Goal: Task Accomplishment & Management: Manage account settings

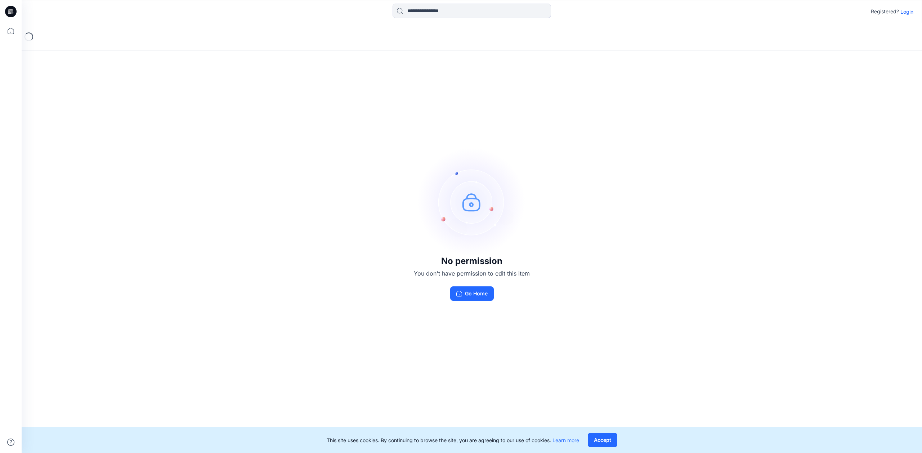
click at [479, 294] on button "Go Home" at bounding box center [472, 293] width 44 height 14
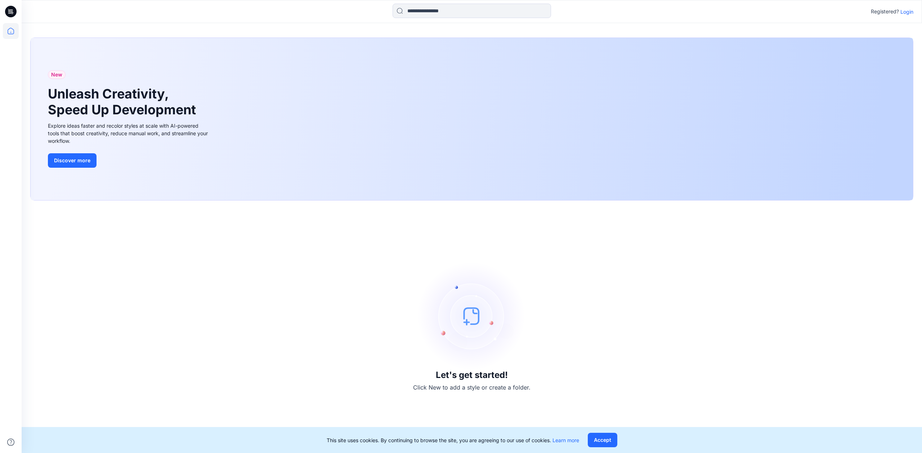
click at [12, 10] on icon at bounding box center [11, 12] width 12 height 12
click at [10, 32] on icon at bounding box center [11, 31] width 16 height 16
click at [12, 18] on icon at bounding box center [11, 11] width 12 height 23
click at [13, 13] on icon at bounding box center [11, 11] width 12 height 23
click at [906, 13] on p "Login" at bounding box center [907, 12] width 13 height 8
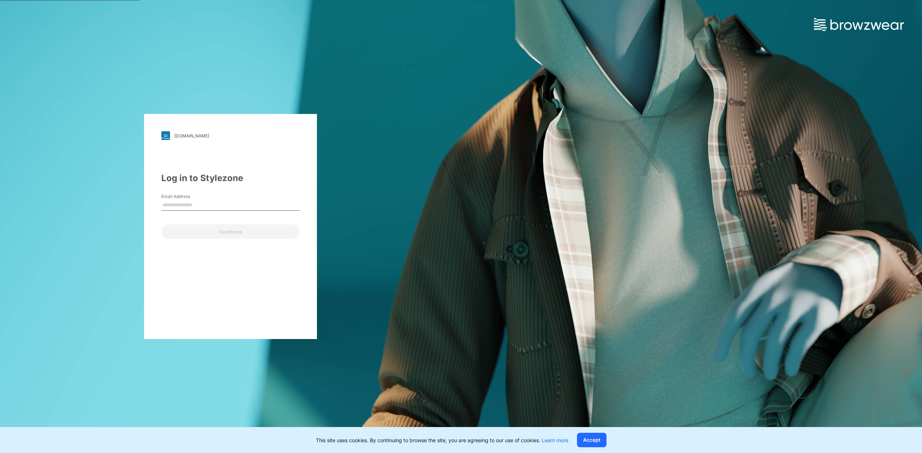
click at [260, 210] on input "Email Address" at bounding box center [230, 205] width 138 height 11
type input "**********"
click at [258, 233] on button "Continue" at bounding box center [230, 231] width 138 height 14
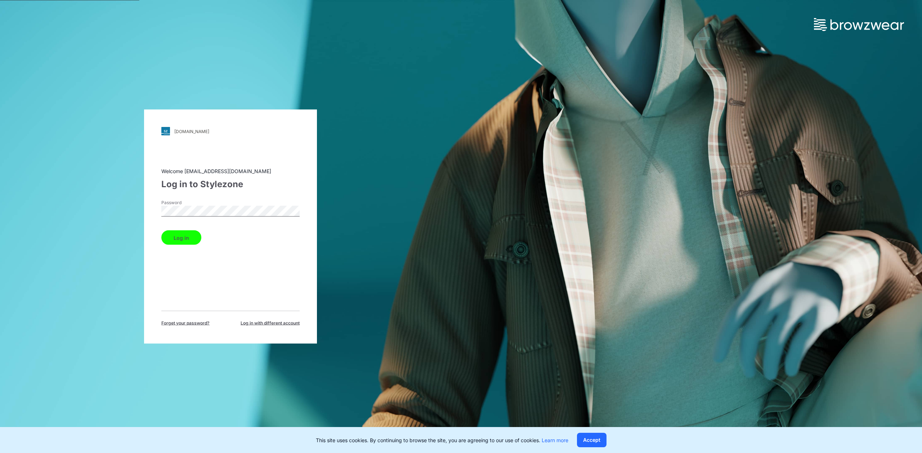
click at [161, 230] on button "Log in" at bounding box center [181, 237] width 40 height 14
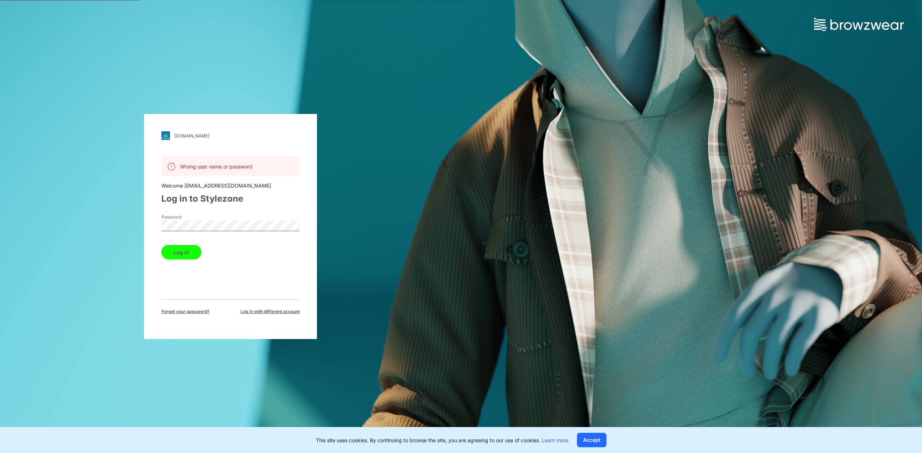
click at [161, 245] on button "Log in" at bounding box center [181, 252] width 40 height 14
click at [199, 311] on span "Forget your password?" at bounding box center [185, 311] width 48 height 6
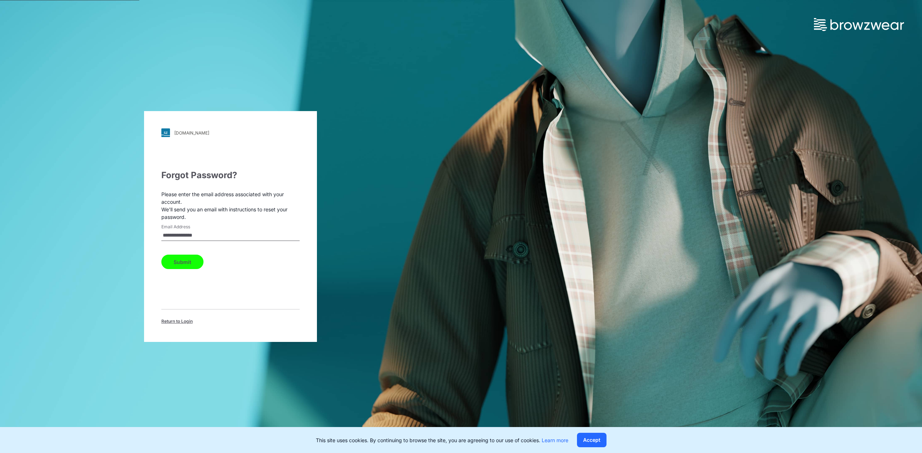
click at [187, 261] on button "Submit" at bounding box center [182, 261] width 42 height 14
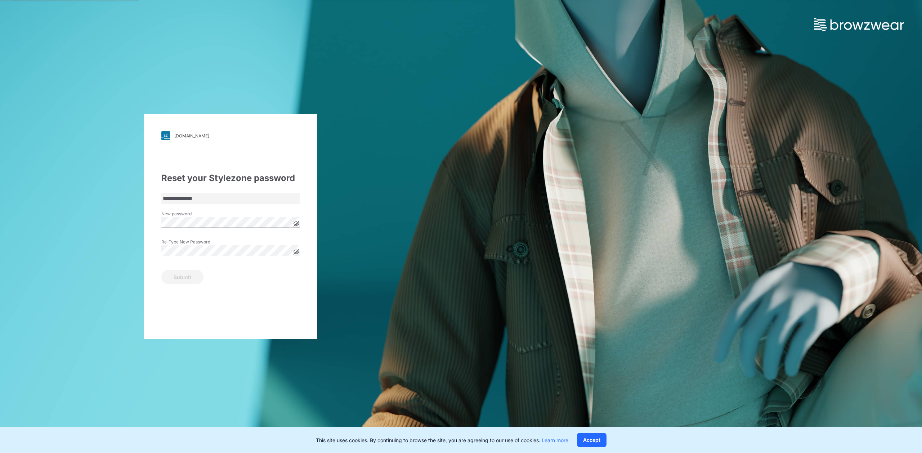
click at [295, 223] on icon at bounding box center [297, 224] width 6 height 6
click at [296, 253] on icon at bounding box center [296, 251] width 5 height 5
click at [184, 279] on button "Submit" at bounding box center [182, 277] width 42 height 14
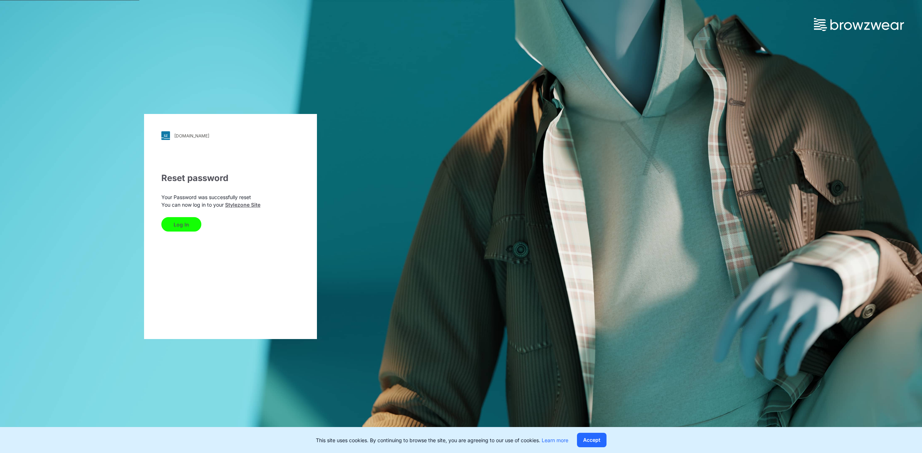
click at [187, 225] on button "Log In" at bounding box center [181, 224] width 40 height 14
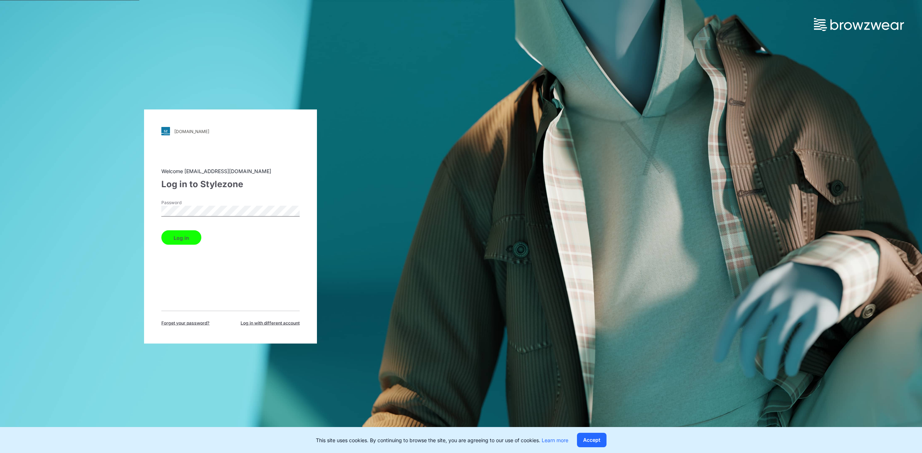
click at [161, 230] on button "Log in" at bounding box center [181, 237] width 40 height 14
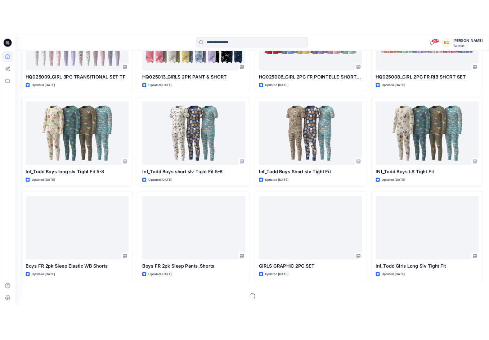
scroll to position [640, 0]
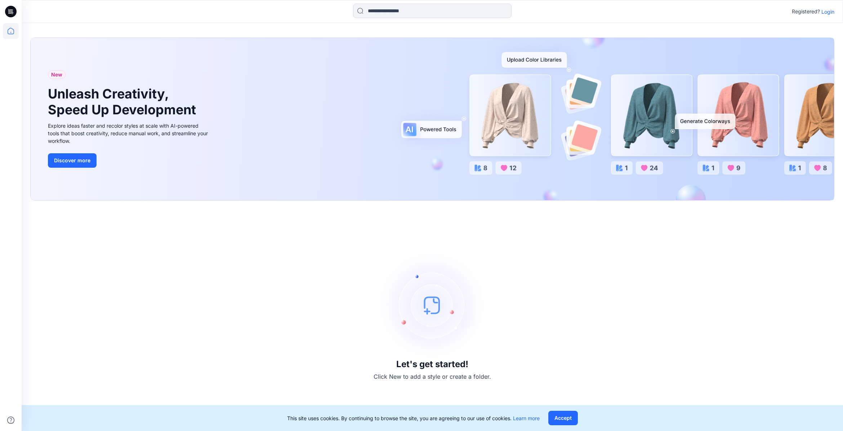
click at [494, 340] on button "Accept" at bounding box center [563, 417] width 30 height 14
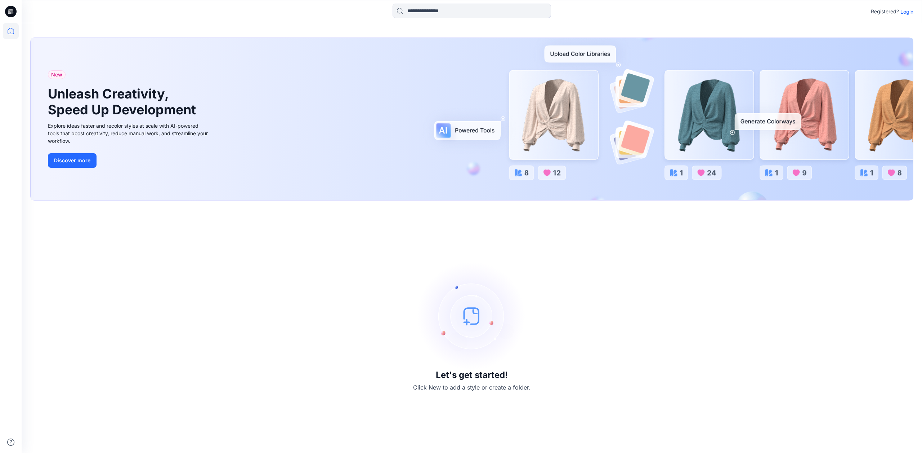
click at [494, 12] on p "Login" at bounding box center [907, 12] width 13 height 8
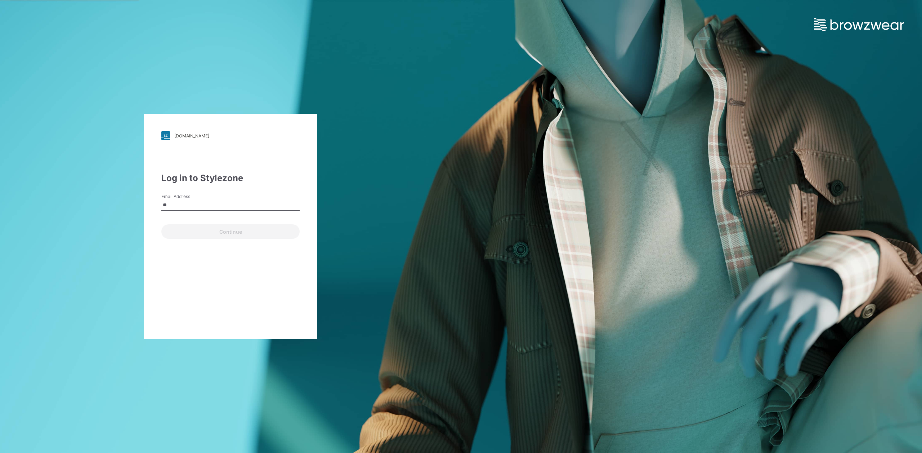
type input "**********"
click at [259, 233] on button "Continue" at bounding box center [230, 231] width 138 height 14
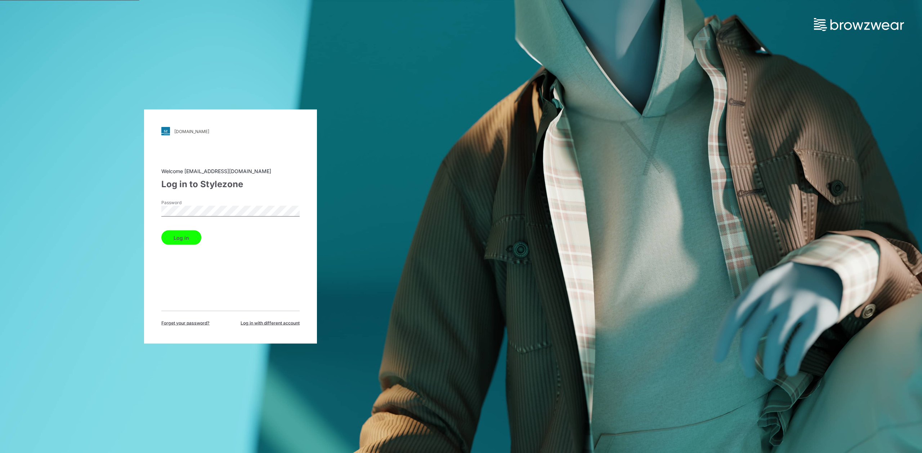
click at [161, 230] on button "Log in" at bounding box center [181, 237] width 40 height 14
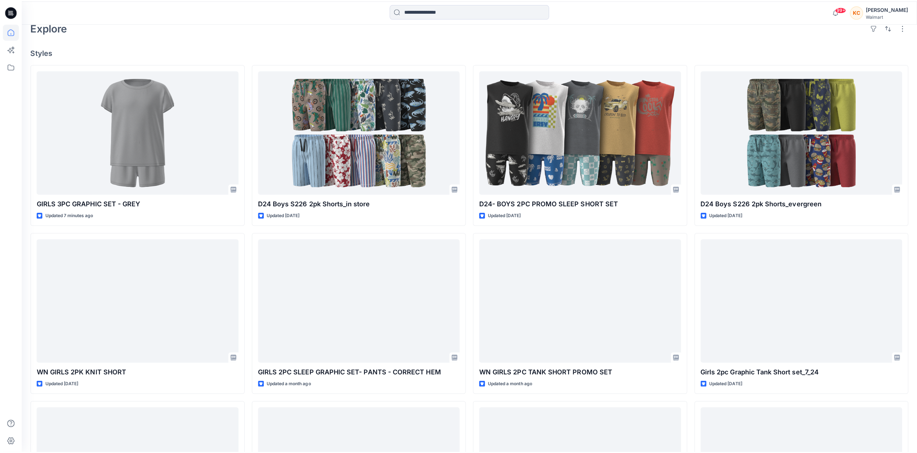
scroll to position [225, 0]
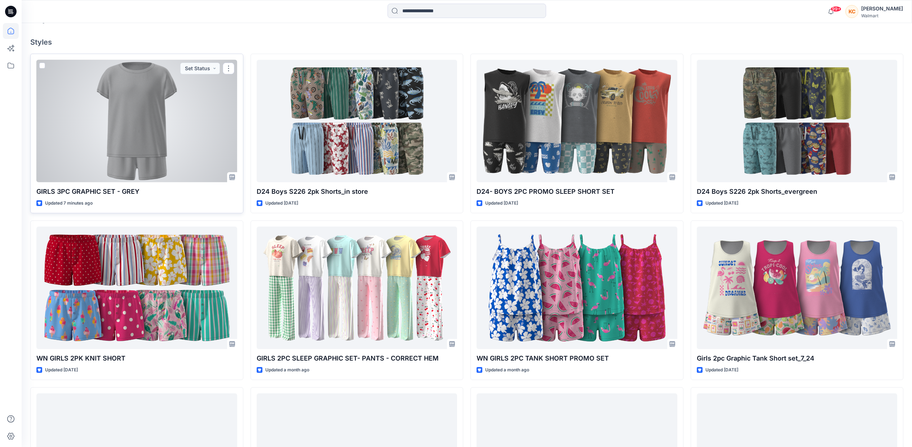
click at [117, 191] on p "GIRLS 3PC GRAPHIC SET - GREY" at bounding box center [136, 192] width 201 height 10
click at [77, 193] on p "GIRLS 3PC GRAPHIC SET - GREY" at bounding box center [136, 192] width 201 height 10
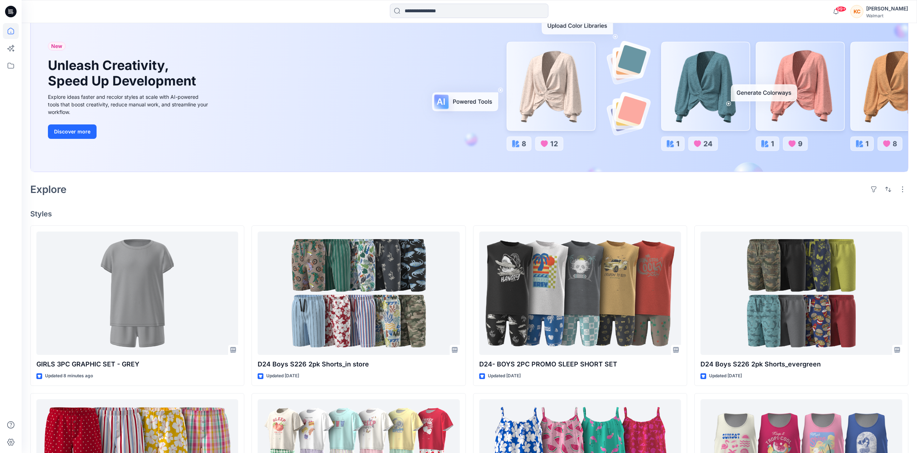
scroll to position [0, 0]
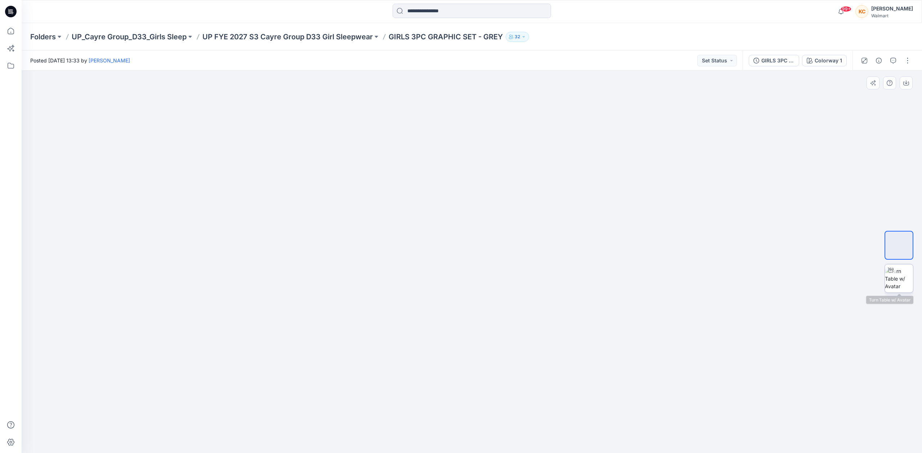
click at [913, 279] on img at bounding box center [899, 278] width 28 height 23
